Goal: Information Seeking & Learning: Learn about a topic

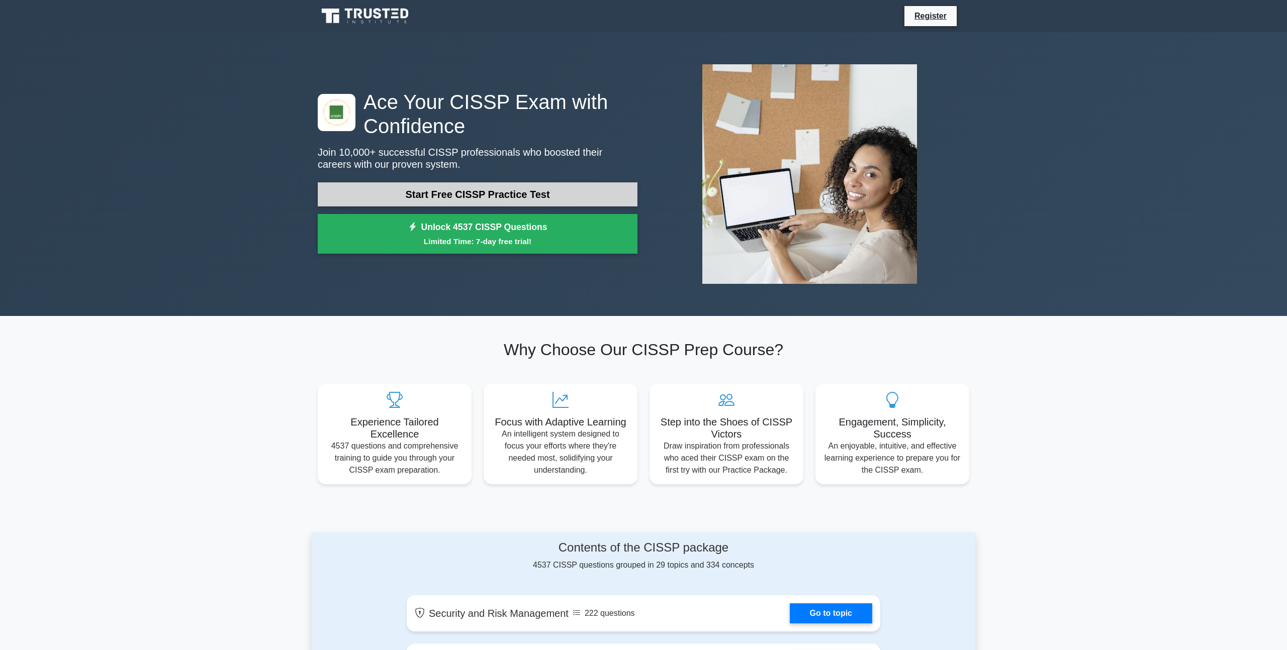
click at [413, 189] on link "Start Free CISSP Practice Test" at bounding box center [478, 194] width 320 height 24
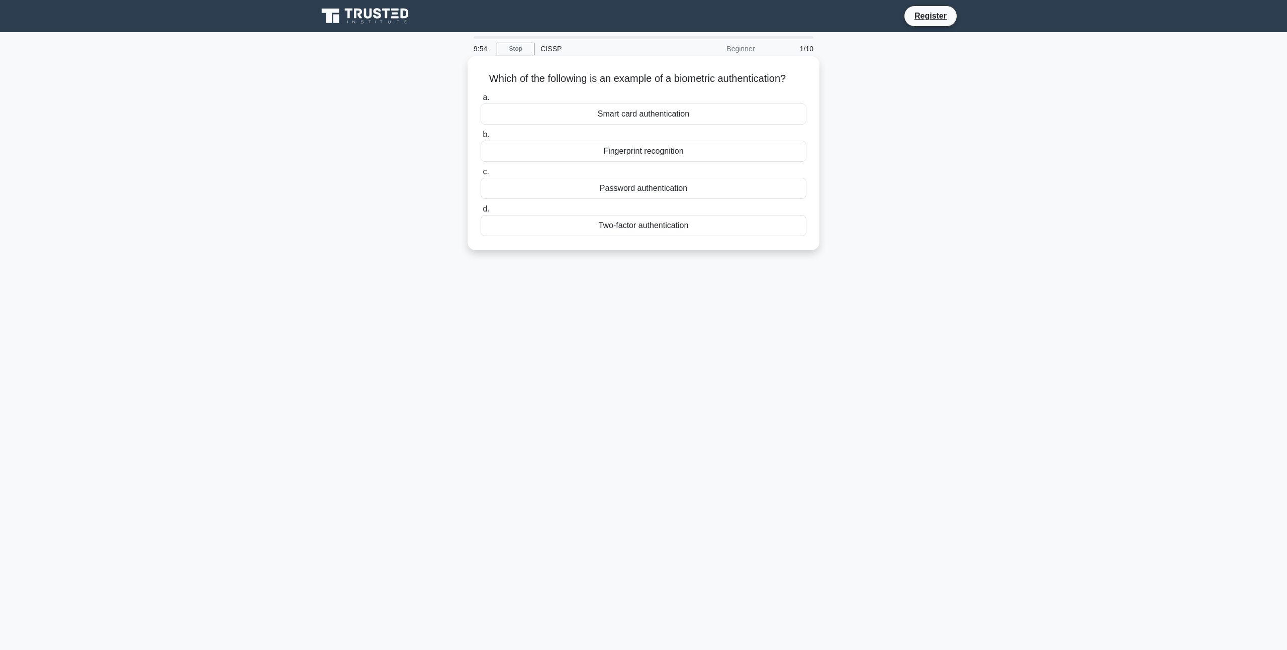
click at [649, 152] on div "Fingerprint recognition" at bounding box center [643, 151] width 326 height 21
click at [480, 138] on input "b. Fingerprint recognition" at bounding box center [480, 135] width 0 height 7
click at [656, 155] on div "Authentication" at bounding box center [643, 151] width 326 height 21
click at [480, 138] on input "b. Authentication" at bounding box center [480, 135] width 0 height 7
click at [653, 113] on div "Secure service" at bounding box center [643, 114] width 326 height 21
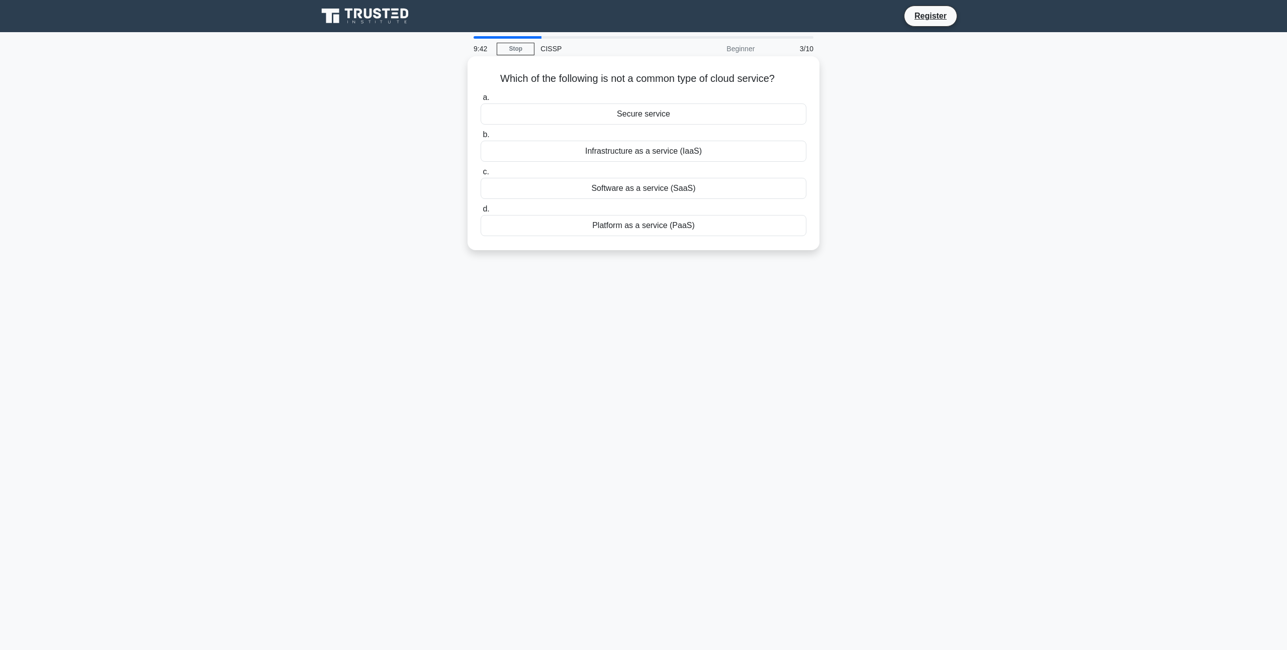
click at [480, 101] on input "a. Secure service" at bounding box center [480, 97] width 0 height 7
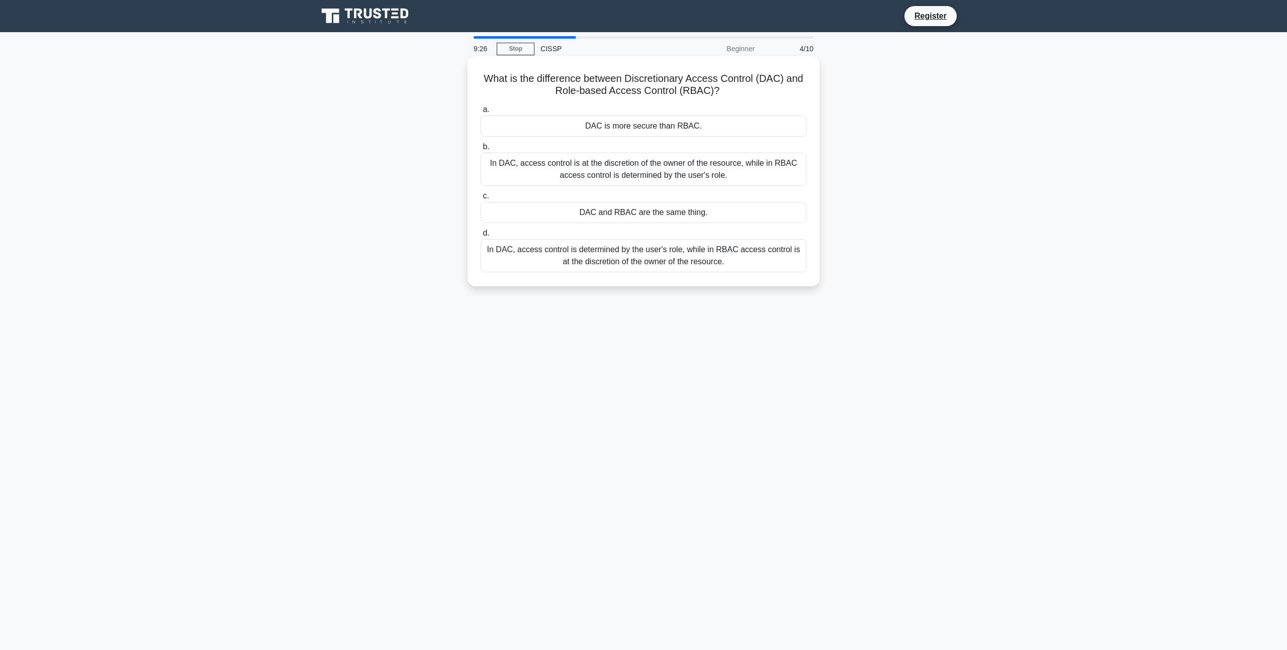
click at [733, 167] on div "In DAC, access control is at the discretion of the owner of the resource, while…" at bounding box center [643, 169] width 326 height 33
click at [480, 150] on input "b. In DAC, access control is at the discretion of the owner of the resource, wh…" at bounding box center [480, 147] width 0 height 7
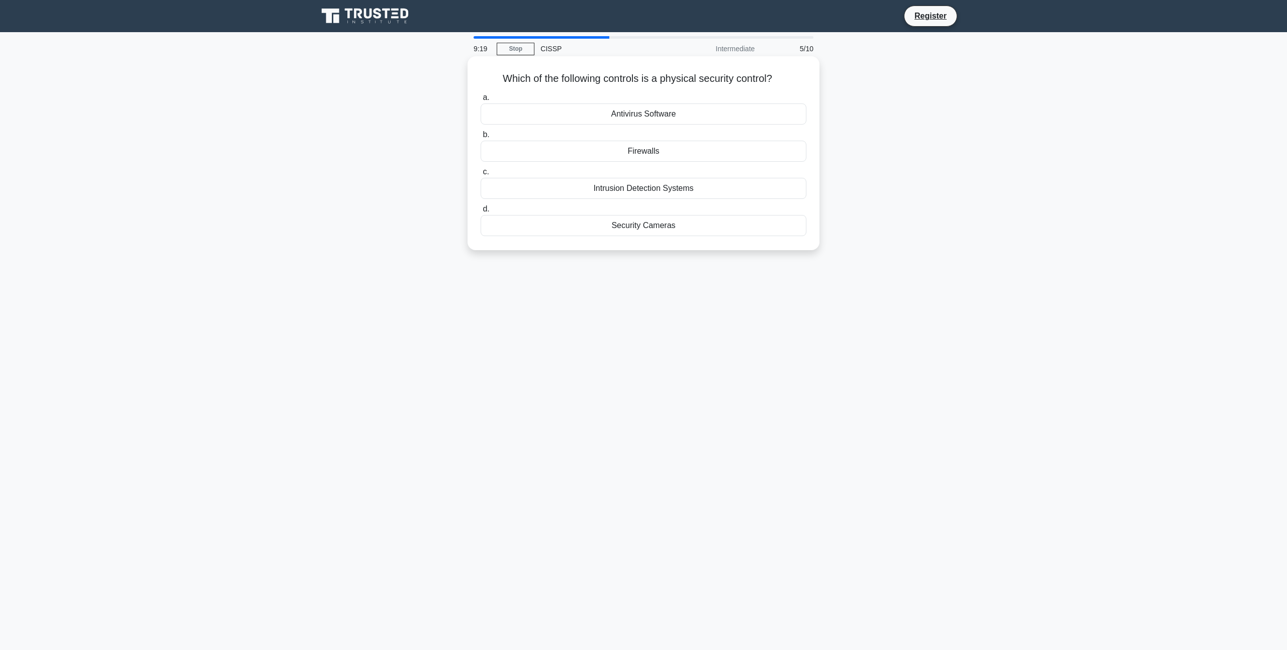
click at [661, 226] on div "Security Cameras" at bounding box center [643, 225] width 326 height 21
click at [480, 213] on input "d. Security Cameras" at bounding box center [480, 209] width 0 height 7
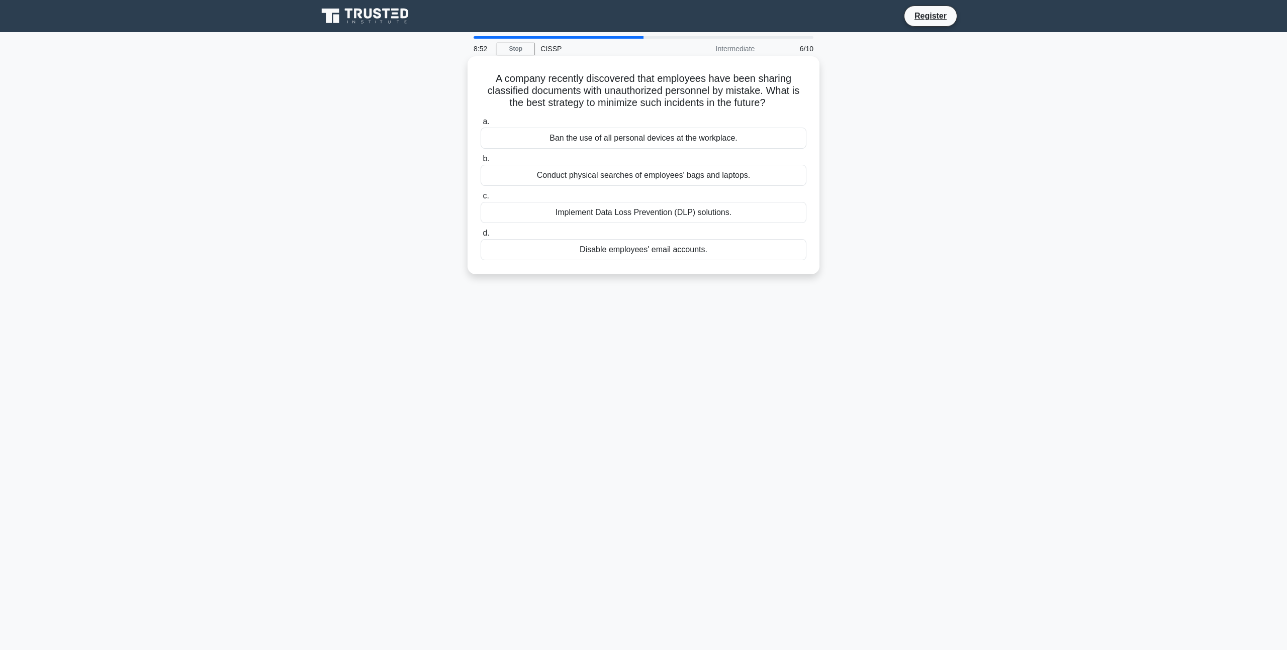
click at [652, 212] on div "Implement Data Loss Prevention (DLP) solutions." at bounding box center [643, 212] width 326 height 21
click at [480, 200] on input "c. Implement Data Loss Prevention (DLP) solutions." at bounding box center [480, 196] width 0 height 7
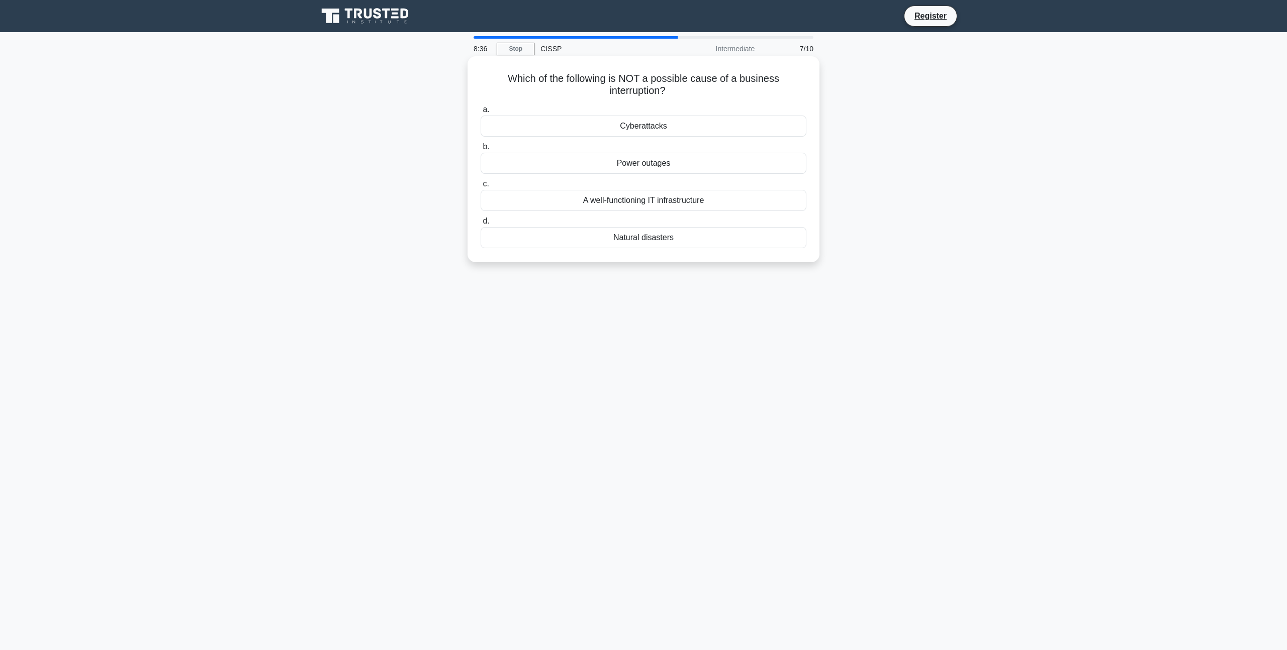
click at [651, 201] on div "A well-functioning IT infrastructure" at bounding box center [643, 200] width 326 height 21
click at [480, 187] on input "c. A well-functioning IT infrastructure" at bounding box center [480, 184] width 0 height 7
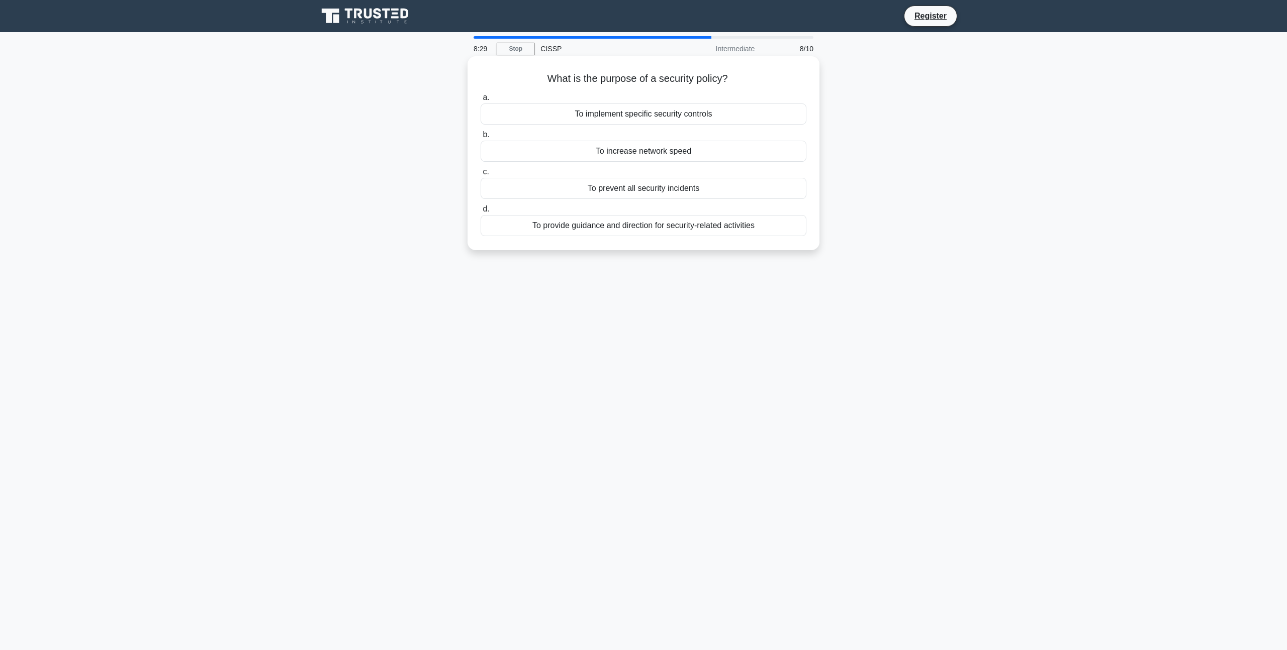
click at [717, 230] on div "To provide guidance and direction for security-related activities" at bounding box center [643, 225] width 326 height 21
click at [480, 213] on input "d. To provide guidance and direction for security-related activities" at bounding box center [480, 209] width 0 height 7
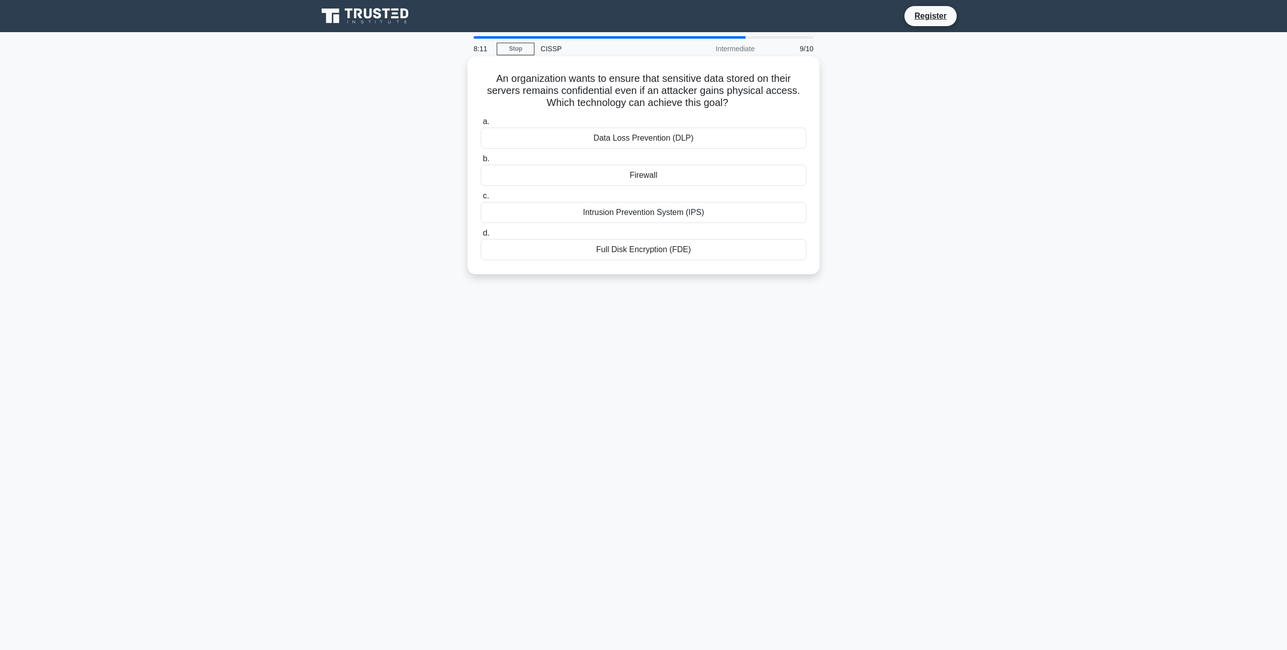
click at [687, 245] on div "Full Disk Encryption (FDE)" at bounding box center [643, 249] width 326 height 21
click at [480, 237] on input "d. Full Disk Encryption (FDE)" at bounding box center [480, 233] width 0 height 7
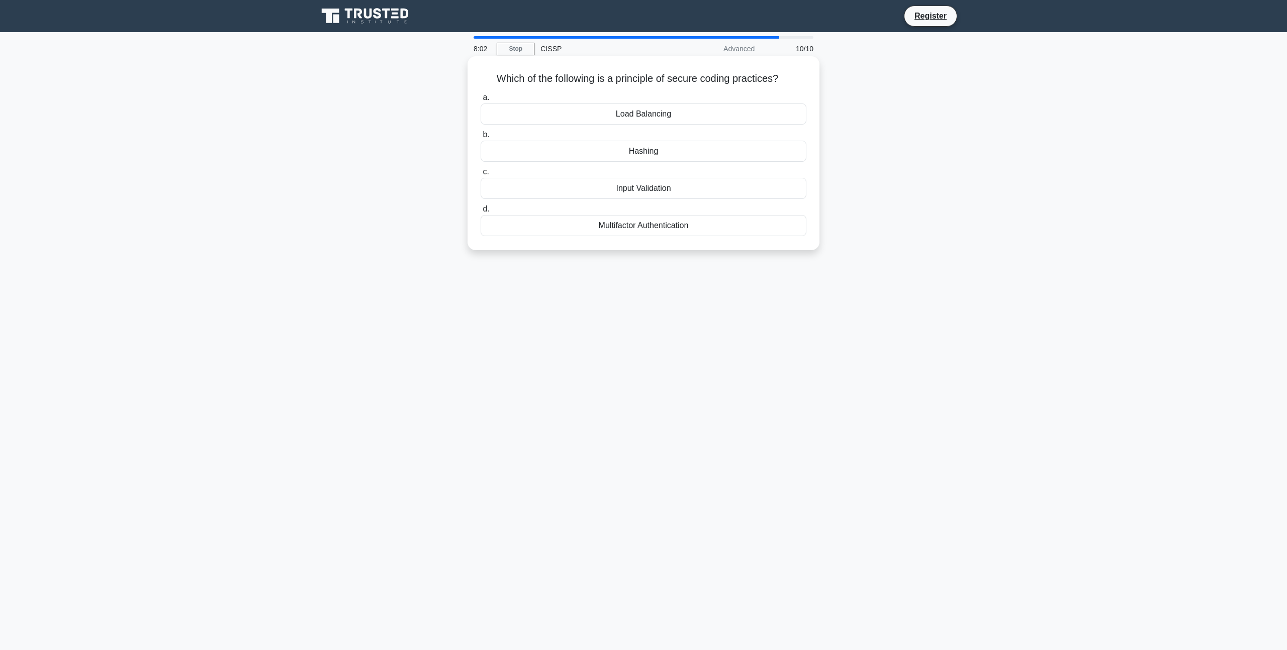
click at [663, 189] on div "Input Validation" at bounding box center [643, 188] width 326 height 21
click at [480, 175] on input "c. Input Validation" at bounding box center [480, 172] width 0 height 7
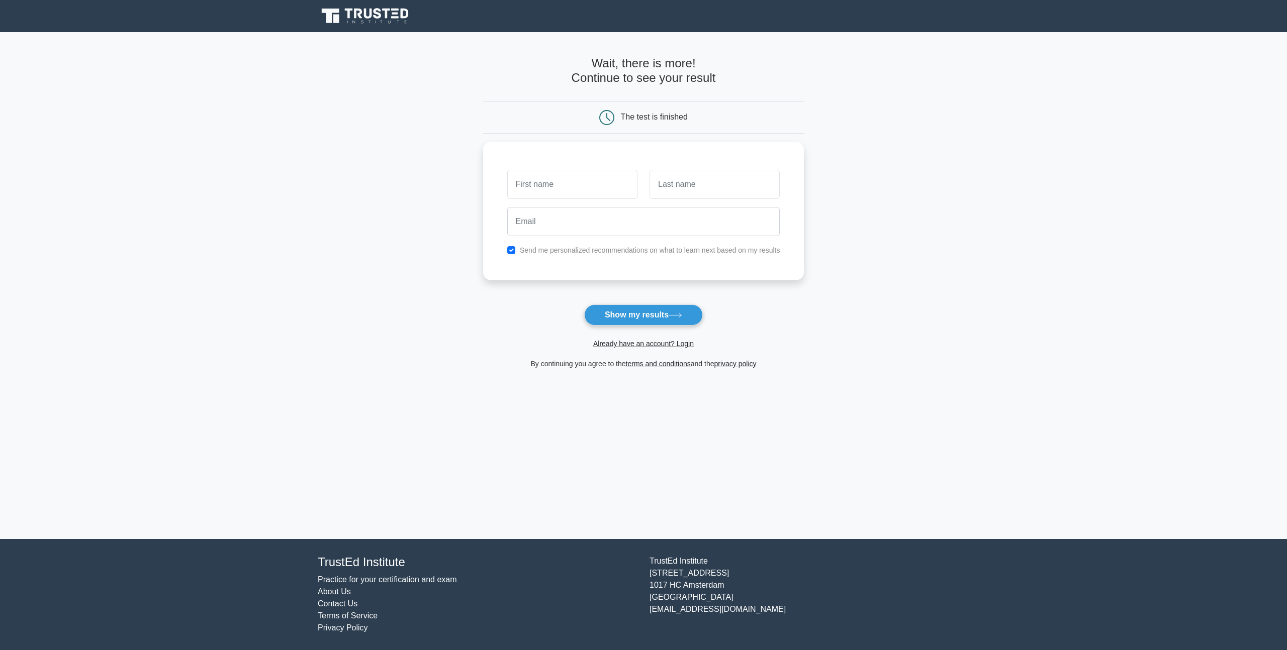
click at [869, 238] on main "Wait, there is more! Continue to see your result The test is finished and the" at bounding box center [643, 285] width 1287 height 507
click at [646, 324] on button "Show my results" at bounding box center [643, 315] width 119 height 21
click at [812, 310] on main "Wait, there is more! Continue to see your result The test is finished and the" at bounding box center [643, 285] width 1287 height 507
